Goal: Information Seeking & Learning: Learn about a topic

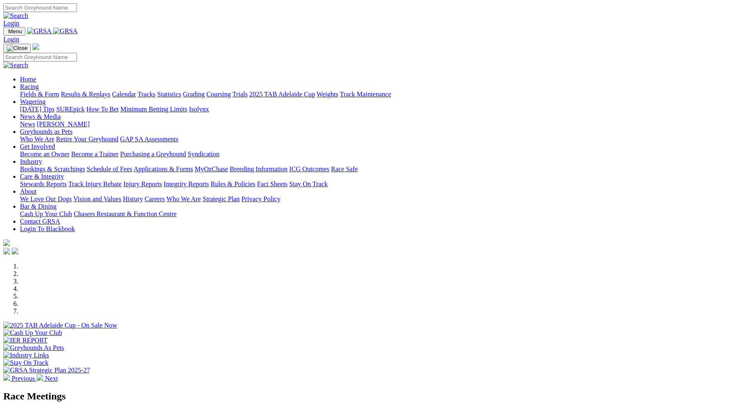
click at [39, 83] on link "Racing" at bounding box center [29, 86] width 19 height 7
click at [59, 91] on link "Fields & Form" at bounding box center [39, 94] width 39 height 7
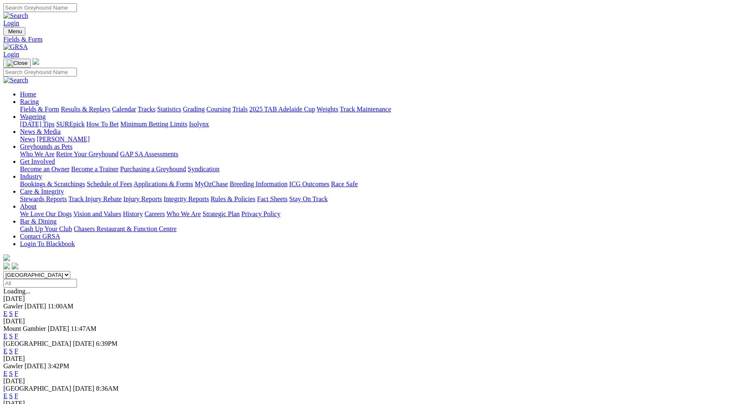
click at [70, 271] on select "[GEOGRAPHIC_DATA] [GEOGRAPHIC_DATA] [GEOGRAPHIC_DATA] [GEOGRAPHIC_DATA] [GEOGRA…" at bounding box center [36, 275] width 67 height 8
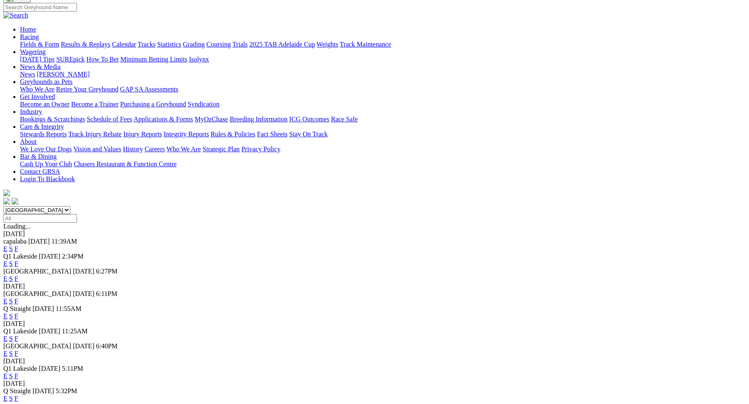
scroll to position [72, 0]
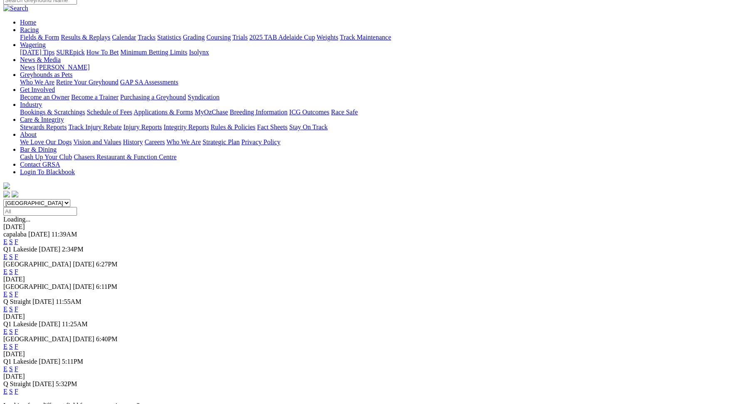
click at [70, 199] on select "[GEOGRAPHIC_DATA] [GEOGRAPHIC_DATA] [GEOGRAPHIC_DATA] [GEOGRAPHIC_DATA] [GEOGRA…" at bounding box center [36, 203] width 67 height 8
select select "[GEOGRAPHIC_DATA]"
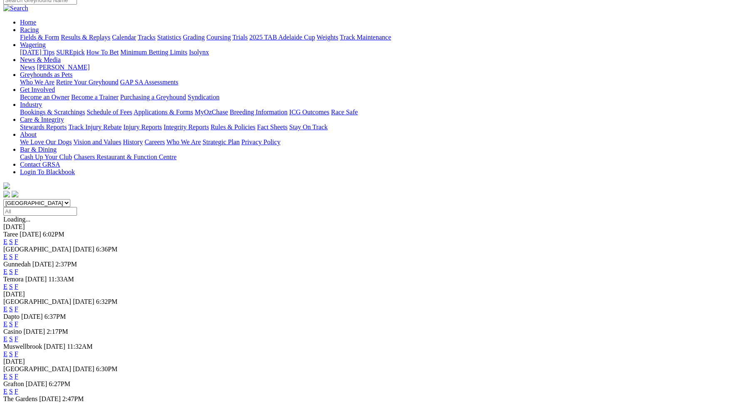
scroll to position [79, 0]
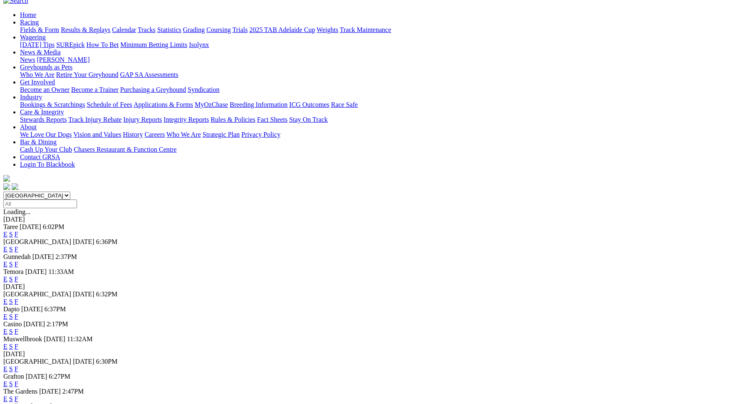
click at [7, 313] on link "E" at bounding box center [5, 316] width 4 height 7
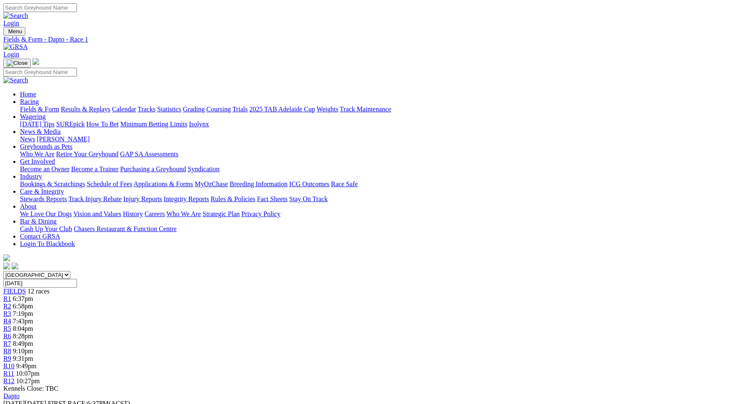
click at [33, 348] on span "9:10pm" at bounding box center [23, 351] width 20 height 7
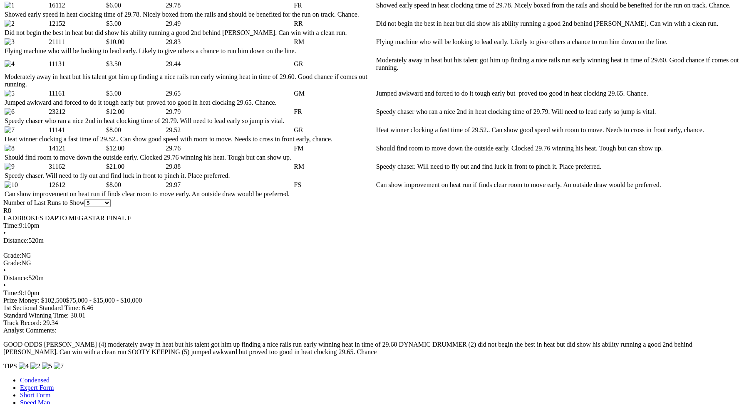
scroll to position [422, 0]
